Goal: Find specific page/section: Find specific page/section

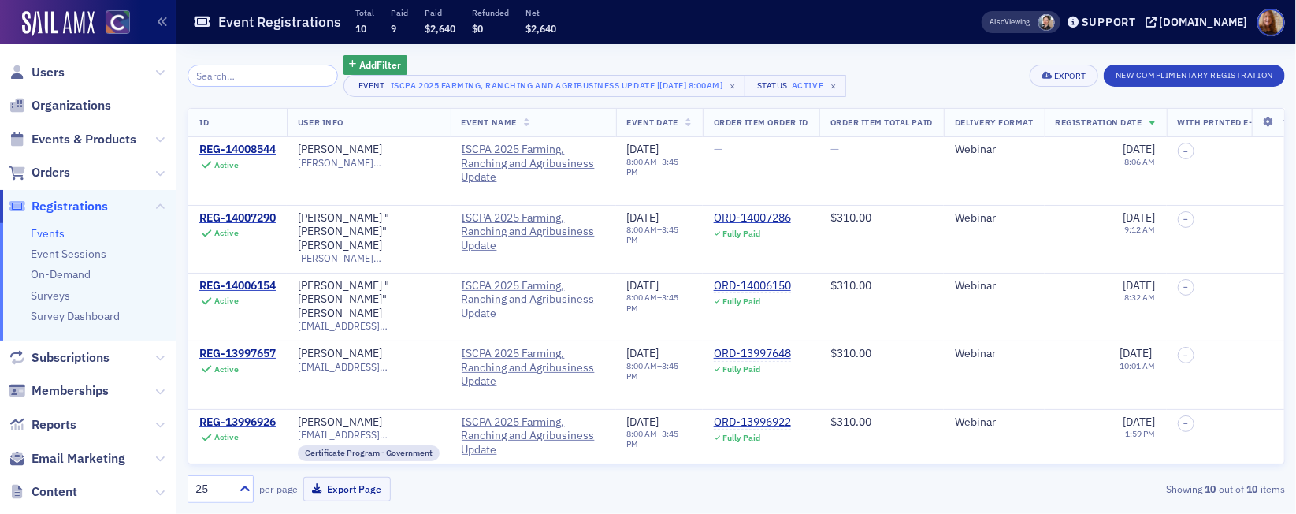
drag, startPoint x: 50, startPoint y: 94, endPoint x: 54, endPoint y: 83, distance: 11.5
click at [51, 93] on span "Organizations" at bounding box center [88, 106] width 176 height 34
click at [63, 102] on span "Organizations" at bounding box center [72, 105] width 80 height 17
click at [76, 106] on span "Organizations" at bounding box center [72, 105] width 80 height 17
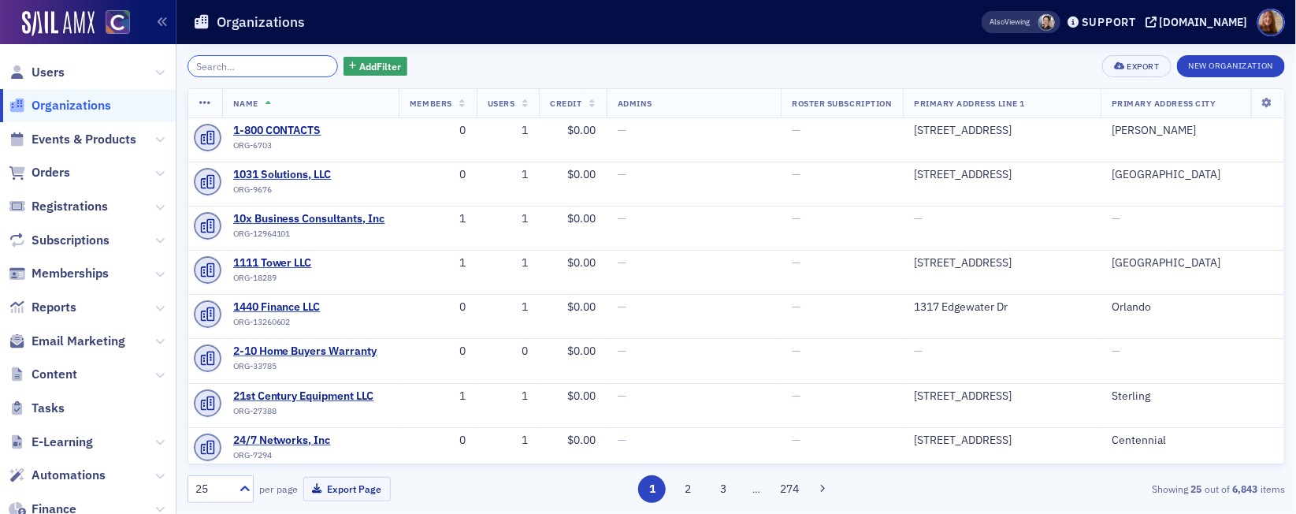
click at [243, 71] on input "search" at bounding box center [263, 66] width 150 height 22
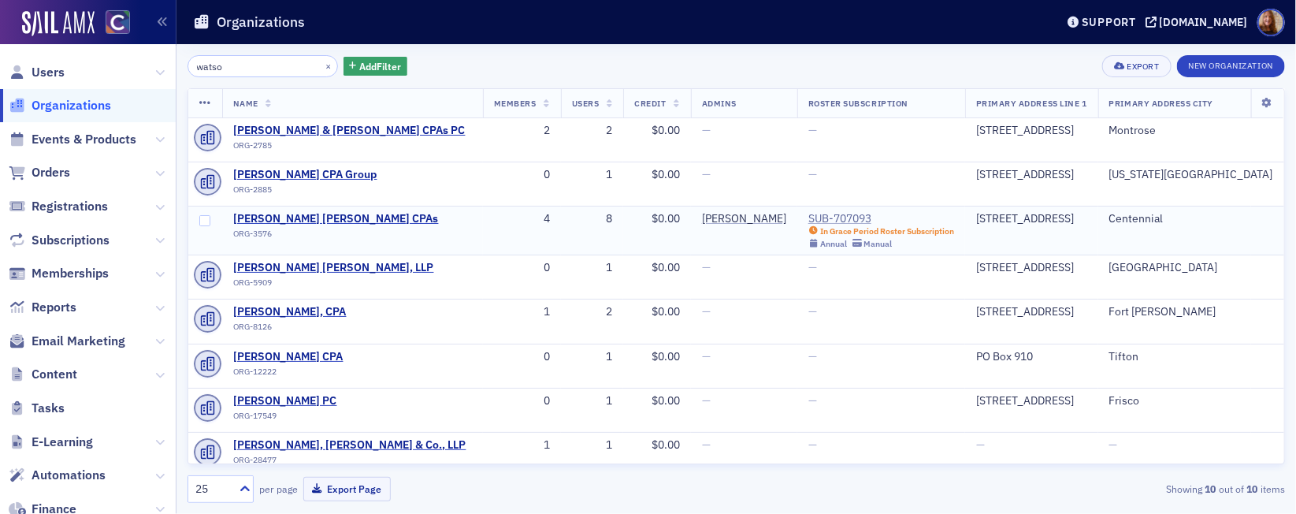
type input "watso"
click at [808, 215] on div "SUB-707093" at bounding box center [881, 219] width 146 height 14
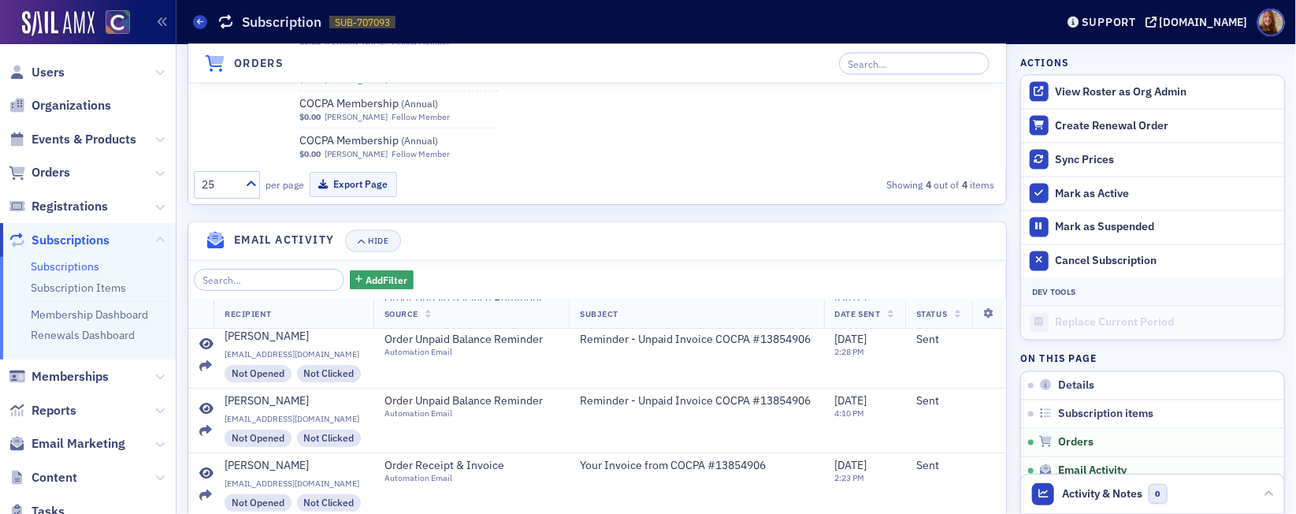
scroll to position [204, 0]
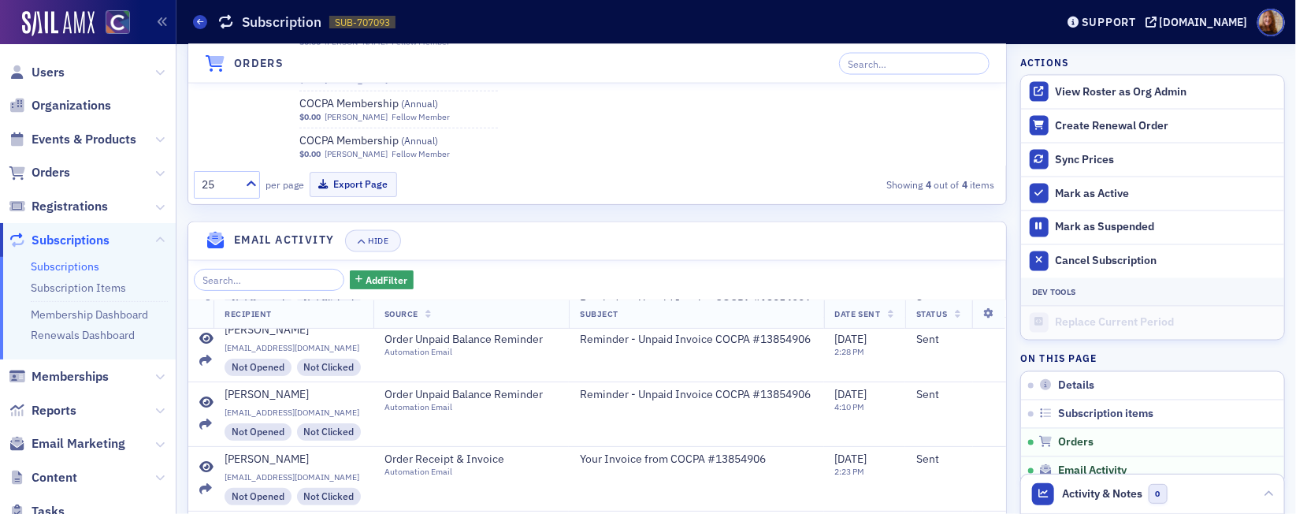
click at [46, 84] on span "Users" at bounding box center [88, 72] width 176 height 34
click at [52, 72] on span "Users" at bounding box center [48, 72] width 33 height 17
